Goal: Find contact information: Find contact information

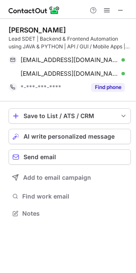
scroll to position [207, 136]
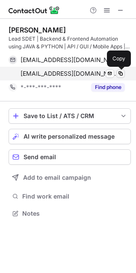
click at [124, 72] on span at bounding box center [120, 73] width 7 height 7
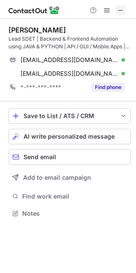
click at [121, 8] on span at bounding box center [120, 10] width 7 height 7
